Goal: Transaction & Acquisition: Purchase product/service

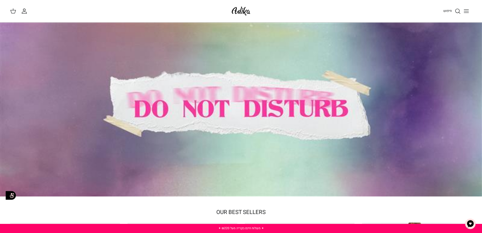
click at [466, 12] on icon "Toggle menu" at bounding box center [466, 11] width 6 height 6
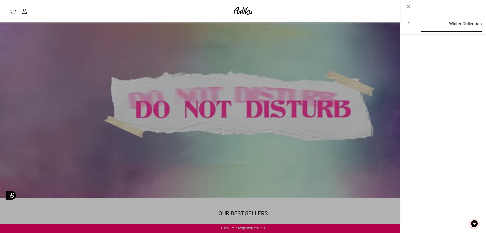
click at [463, 25] on link "Winter Collection" at bounding box center [451, 24] width 70 height 16
click at [463, 25] on link "לכל הפריטים" at bounding box center [443, 22] width 81 height 13
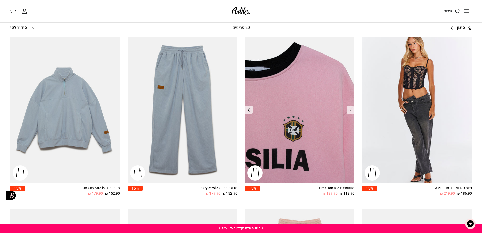
scroll to position [51, 0]
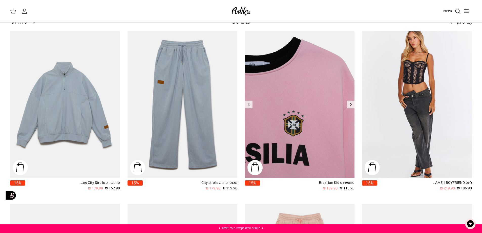
click at [309, 74] on img "סווטשירט Brazilian Kid" at bounding box center [300, 104] width 110 height 146
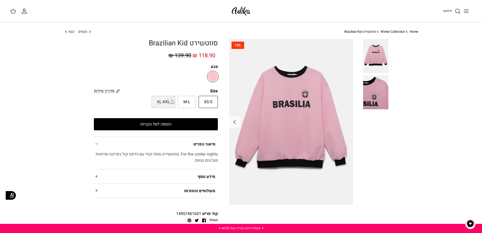
click at [190, 105] on span "M-L" at bounding box center [186, 102] width 7 height 7
click at [216, 97] on input "M-L" at bounding box center [217, 95] width 3 height 3
radio input "true"
click at [206, 105] on span "XS-S" at bounding box center [208, 102] width 9 height 7
click at [216, 97] on input "XS-S" at bounding box center [217, 95] width 3 height 3
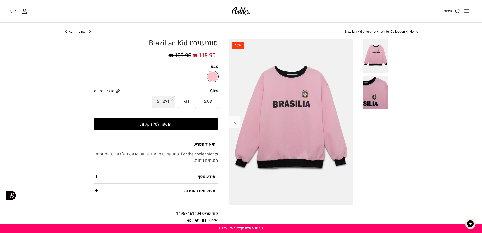
radio input "true"
